Goal: Task Accomplishment & Management: Use online tool/utility

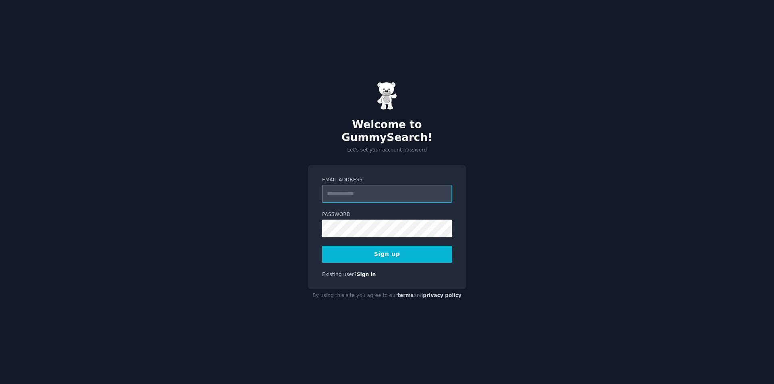
paste input "**********"
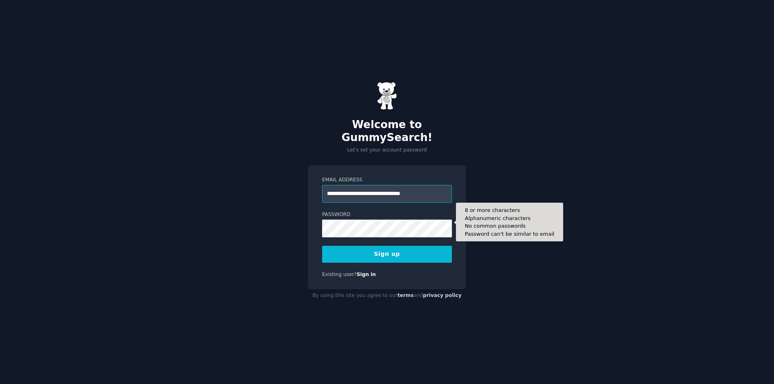
type input "**********"
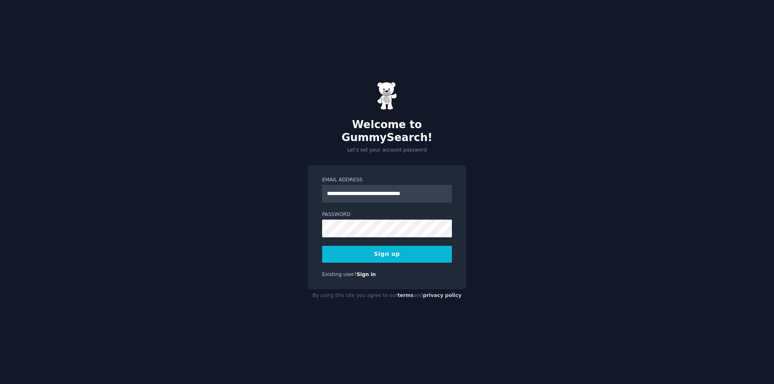
click at [387, 249] on button "Sign up" at bounding box center [387, 254] width 130 height 17
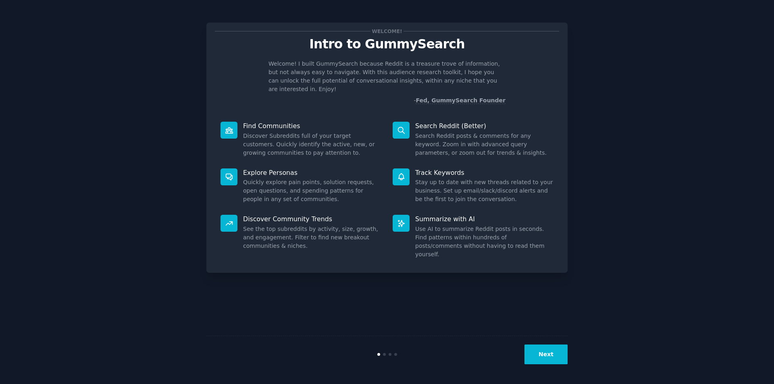
click at [543, 351] on button "Next" at bounding box center [545, 355] width 43 height 20
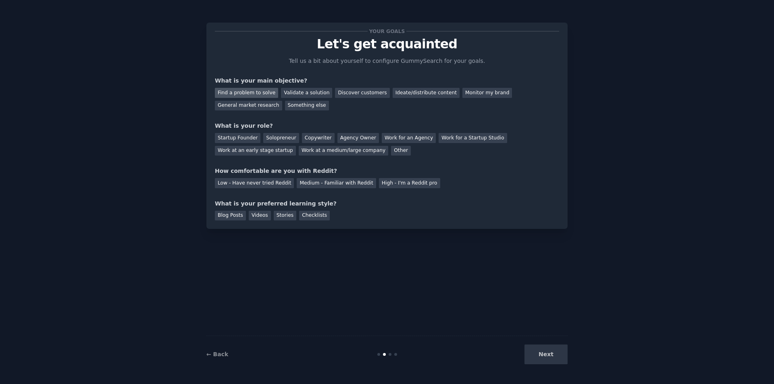
click at [244, 92] on div "Find a problem to solve" at bounding box center [246, 93] width 63 height 10
click at [293, 92] on div "Validate a solution" at bounding box center [306, 93] width 51 height 10
click at [299, 110] on div "Your goals Let's get acquainted Tell us a bit about yourself to configure Gummy…" at bounding box center [387, 125] width 344 height 189
click at [257, 89] on div "Find a problem to solve" at bounding box center [246, 93] width 63 height 10
click at [391, 155] on div "Other" at bounding box center [401, 151] width 20 height 10
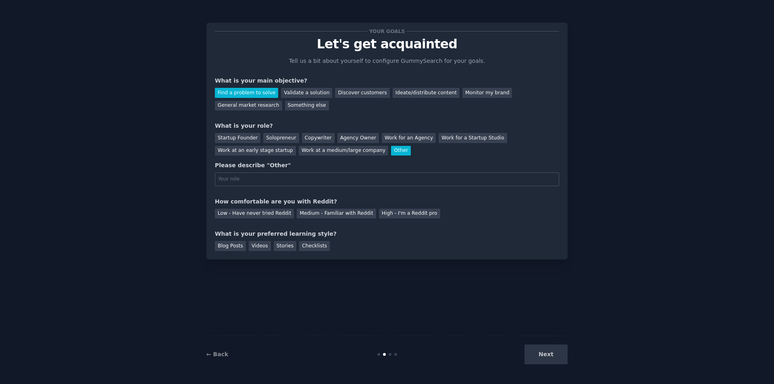
click at [282, 179] on input "text" at bounding box center [387, 179] width 344 height 14
click at [361, 179] on input "text" at bounding box center [387, 179] width 344 height 14
type input "Full-stack developer"
click at [169, 223] on div "Your goals Let's get acquainted Tell us a bit about yourself to configure Gummy…" at bounding box center [386, 191] width 751 height 361
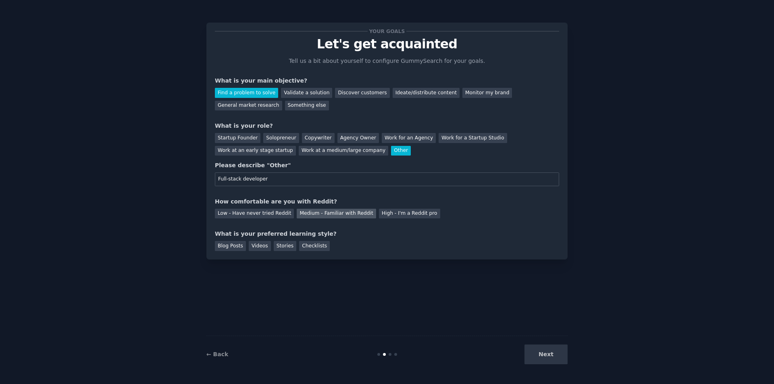
click at [328, 213] on div "Medium - Familiar with Reddit" at bounding box center [336, 214] width 79 height 10
click at [254, 249] on div "Videos" at bounding box center [260, 246] width 22 height 10
click at [238, 245] on div "Blog Posts" at bounding box center [230, 246] width 31 height 10
click at [559, 353] on button "Next" at bounding box center [545, 355] width 43 height 20
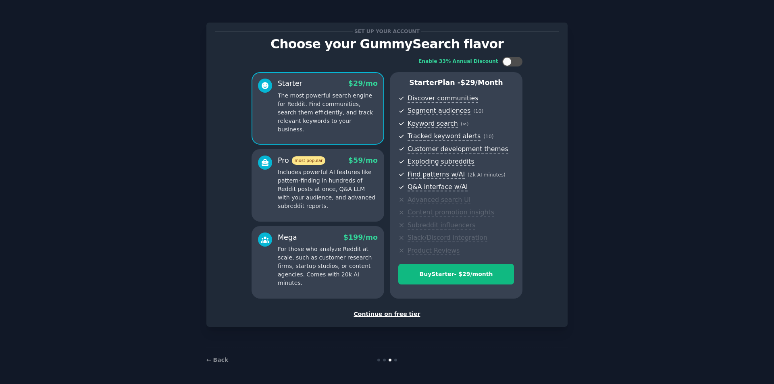
click at [331, 177] on p "Includes powerful AI features like pattern-finding in hundreds of Reddit posts …" at bounding box center [328, 189] width 100 height 42
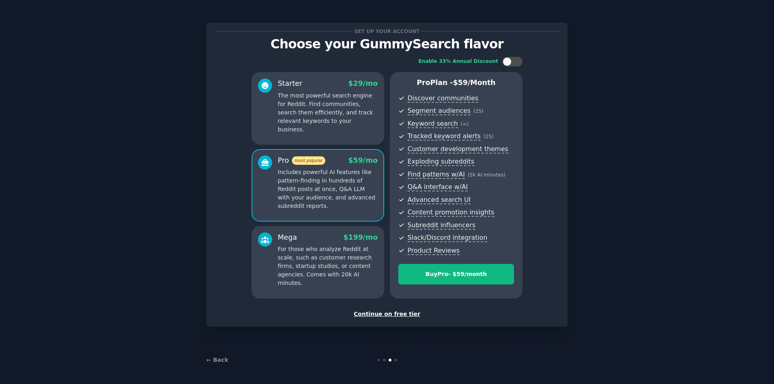
click at [329, 262] on p "For those who analyze Reddit at scale, such as customer research firms, startup…" at bounding box center [328, 266] width 100 height 42
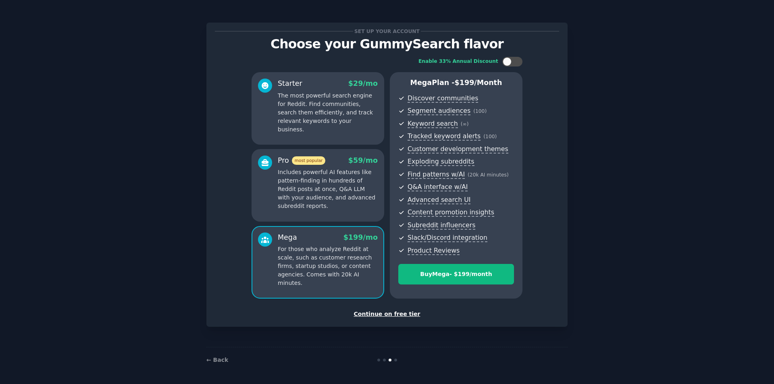
click at [329, 156] on div "Pro most popular $ 59 /mo" at bounding box center [328, 161] width 100 height 10
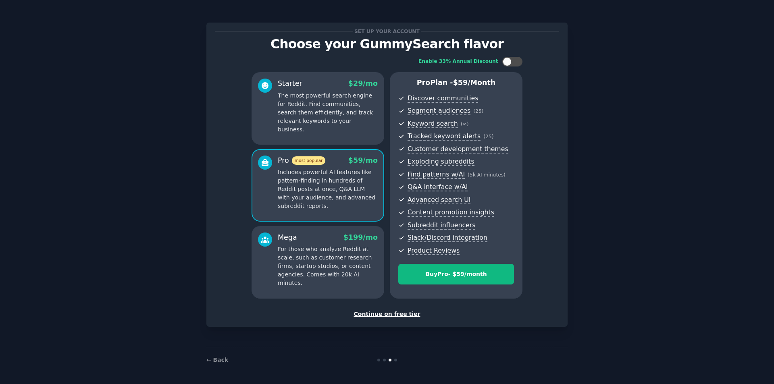
click at [332, 116] on p "The most powerful search engine for Reddit. Find communities, search them effic…" at bounding box center [328, 112] width 100 height 42
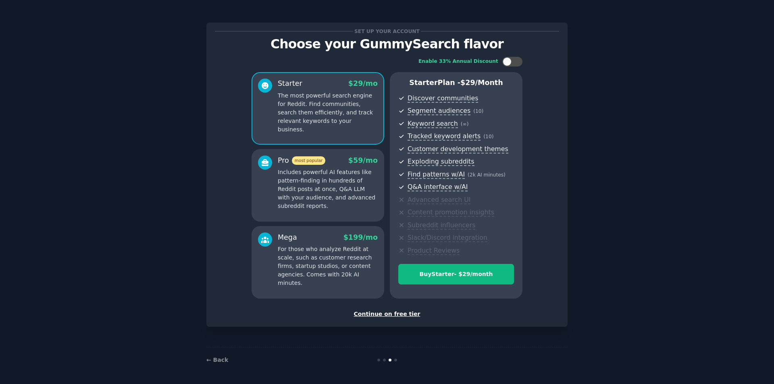
click at [386, 312] on div "Continue on free tier" at bounding box center [387, 314] width 344 height 8
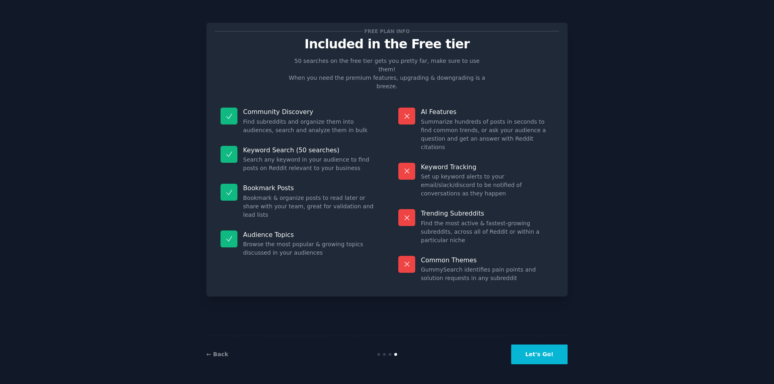
click at [550, 352] on button "Let's Go!" at bounding box center [539, 355] width 56 height 20
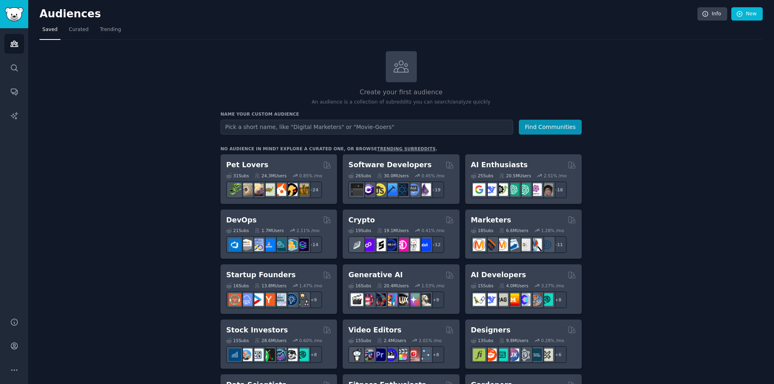
click at [315, 125] on input "text" at bounding box center [366, 127] width 293 height 15
type input "P"
type input "CV Revision"
click at [534, 126] on button "Find Communities" at bounding box center [550, 127] width 63 height 15
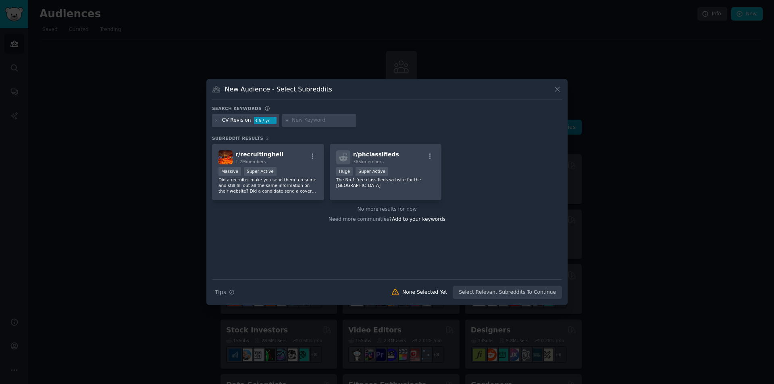
click at [559, 93] on icon at bounding box center [557, 89] width 8 height 8
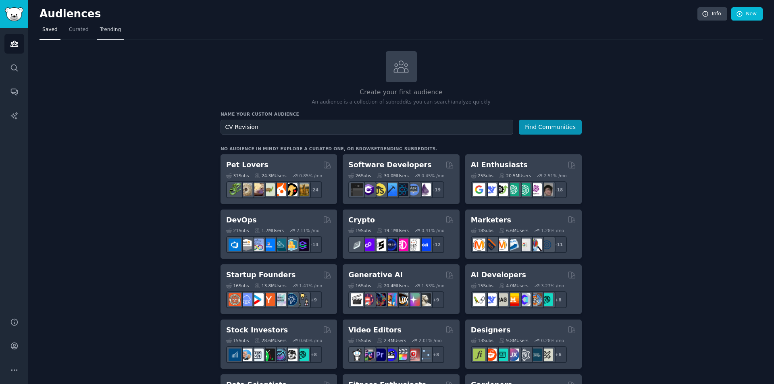
click at [104, 29] on span "Trending" at bounding box center [110, 29] width 21 height 7
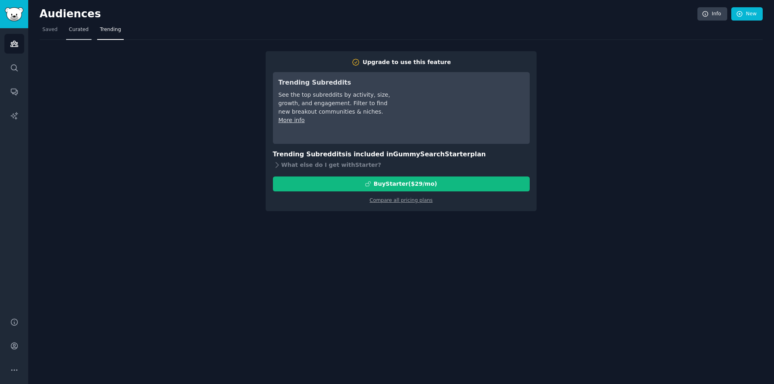
click at [78, 26] on link "Curated" at bounding box center [78, 31] width 25 height 17
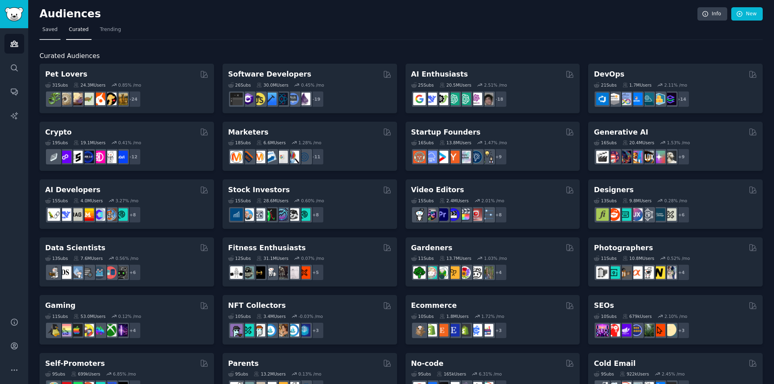
click at [51, 29] on span "Saved" at bounding box center [49, 29] width 15 height 7
